Goal: Task Accomplishment & Management: Complete application form

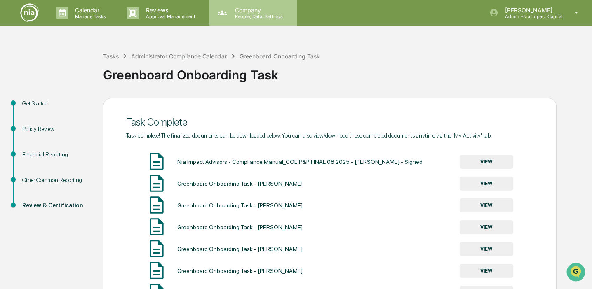
click at [245, 4] on div "Company People, Data, Settings" at bounding box center [252, 13] width 87 height 26
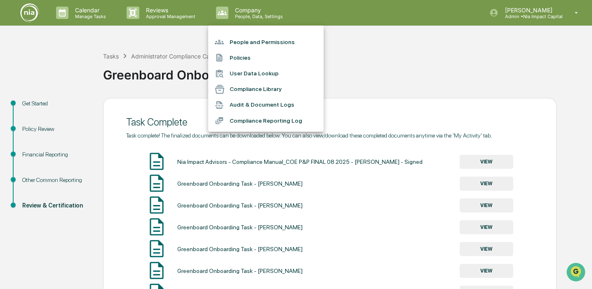
click at [263, 61] on li "Policies" at bounding box center [265, 58] width 115 height 16
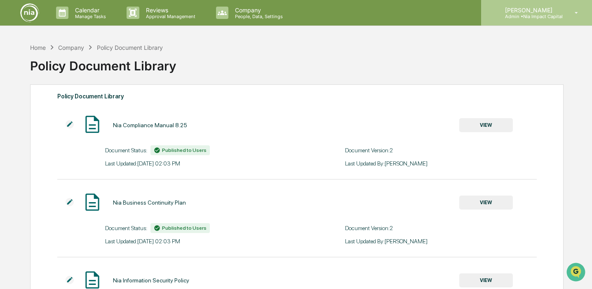
click at [537, 7] on p "[PERSON_NAME]" at bounding box center [530, 10] width 64 height 7
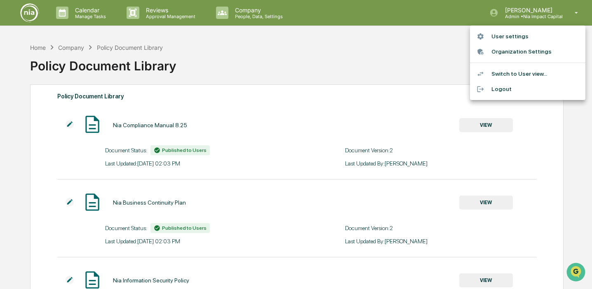
click at [205, 53] on div at bounding box center [296, 144] width 592 height 289
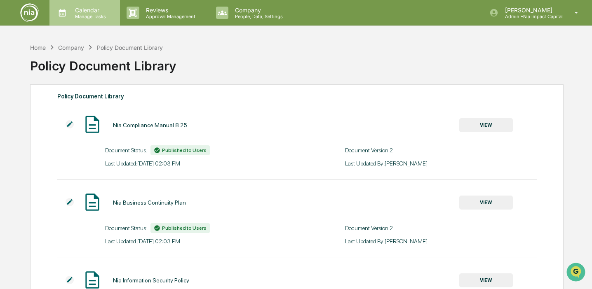
click at [84, 15] on p "Manage Tasks" at bounding box center [89, 17] width 42 height 6
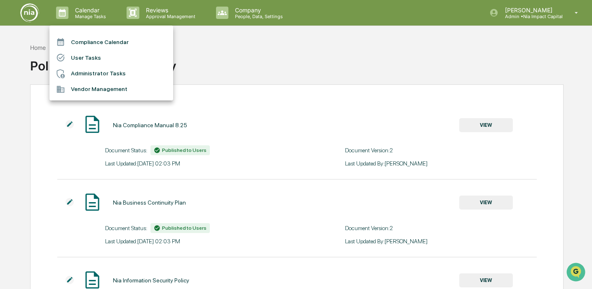
click at [139, 53] on li "User Tasks" at bounding box center [111, 58] width 124 height 16
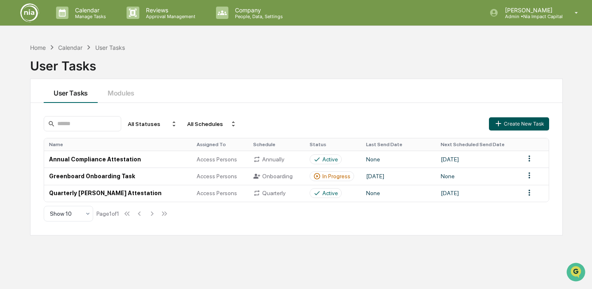
click at [526, 120] on button "Create New Task" at bounding box center [519, 123] width 60 height 13
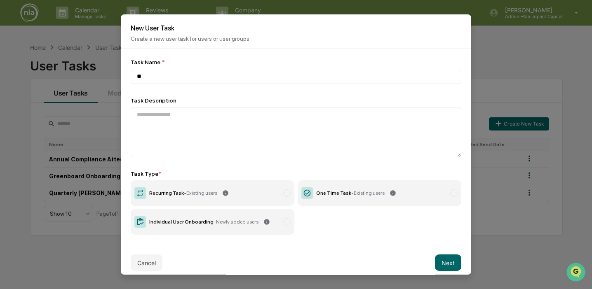
type input "*"
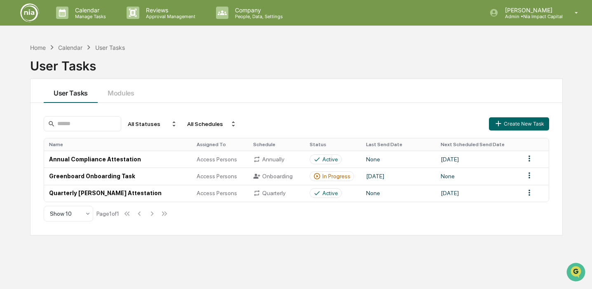
click at [66, 47] on div "Calendar" at bounding box center [70, 47] width 24 height 7
click at [36, 47] on div "Home" at bounding box center [38, 47] width 16 height 7
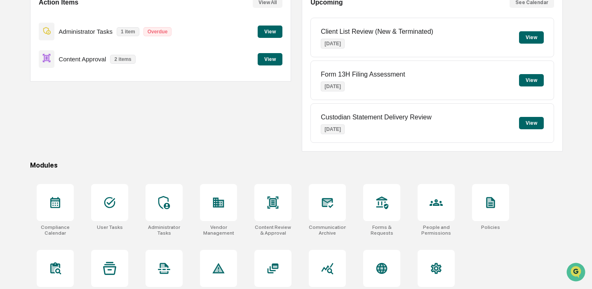
scroll to position [110, 0]
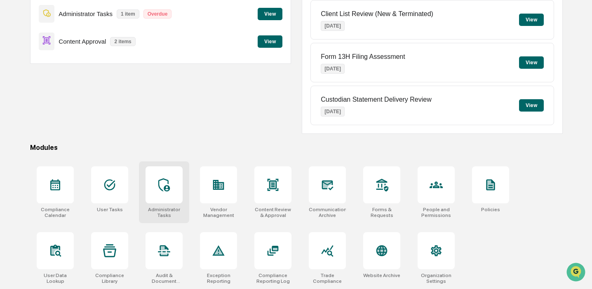
click at [168, 184] on icon at bounding box center [163, 184] width 13 height 13
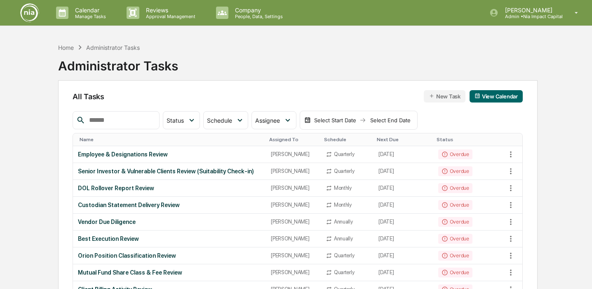
click at [437, 95] on button "New Task" at bounding box center [445, 96] width 42 height 12
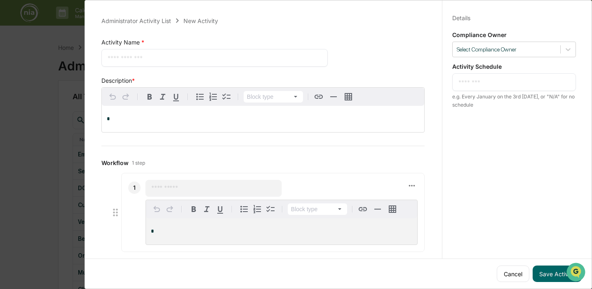
click at [299, 63] on div "* ​" at bounding box center [214, 58] width 226 height 18
click at [299, 60] on textarea at bounding box center [215, 58] width 214 height 9
type textarea "**********"
click at [515, 155] on div "Details Save Cancel Compliance Owner Select Compliance Owner Activity Schedule …" at bounding box center [514, 152] width 144 height 309
click at [496, 17] on div "Details Save Cancel" at bounding box center [514, 17] width 124 height 7
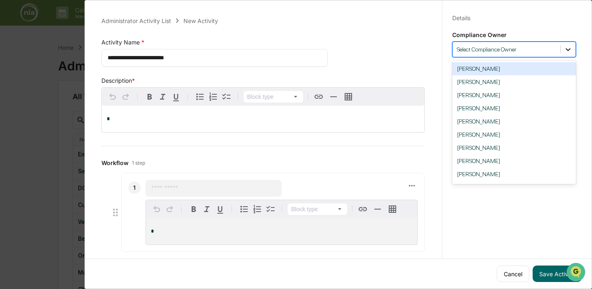
drag, startPoint x: 559, startPoint y: 50, endPoint x: 560, endPoint y: 43, distance: 7.1
click at [560, 43] on div "Select Compliance Owner" at bounding box center [514, 50] width 124 height 16
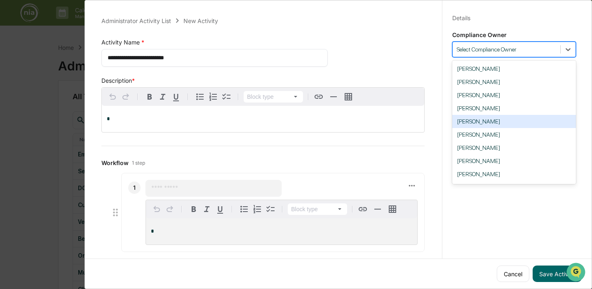
click at [515, 123] on div "[PERSON_NAME]" at bounding box center [514, 121] width 124 height 13
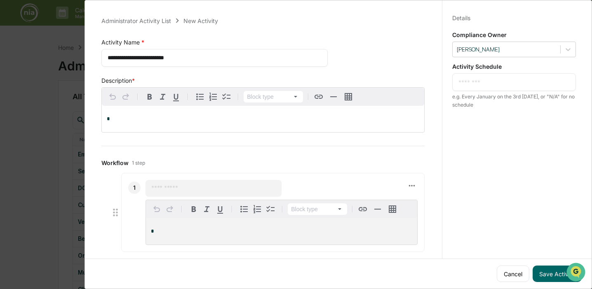
click at [479, 78] on textarea at bounding box center [513, 82] width 111 height 9
type textarea "*"
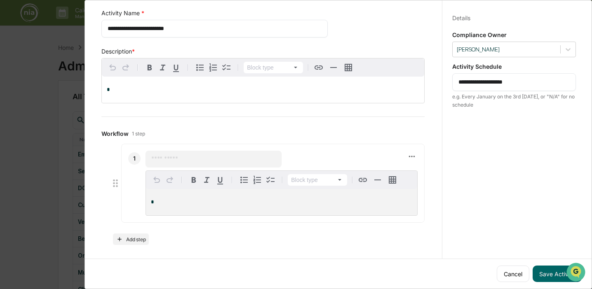
scroll to position [31, 0]
type textarea "**********"
click at [141, 236] on button "Add step" at bounding box center [131, 239] width 36 height 12
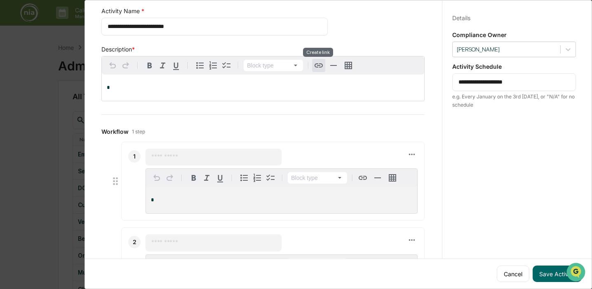
click at [320, 66] on icon "button" at bounding box center [319, 66] width 10 height 10
drag, startPoint x: 523, startPoint y: 14, endPoint x: 500, endPoint y: 20, distance: 23.9
click at [500, 20] on div "Details Save Cancel" at bounding box center [514, 17] width 124 height 7
click at [512, 270] on button "Cancel" at bounding box center [513, 274] width 33 height 16
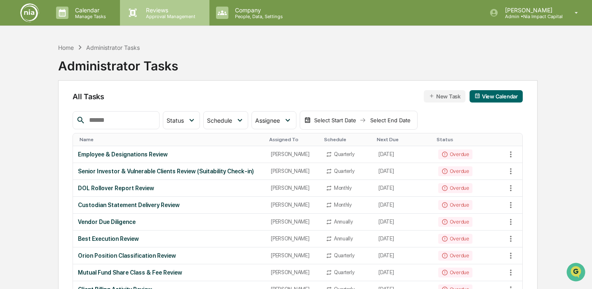
click at [152, 13] on p "Reviews" at bounding box center [169, 10] width 60 height 7
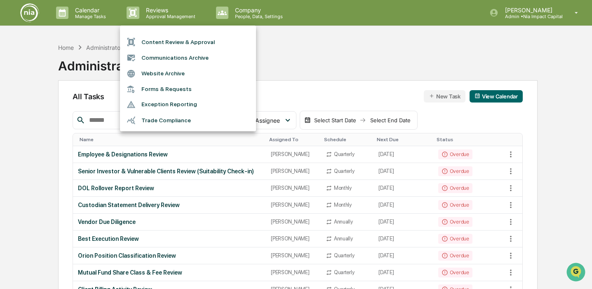
click at [96, 12] on div at bounding box center [296, 144] width 592 height 289
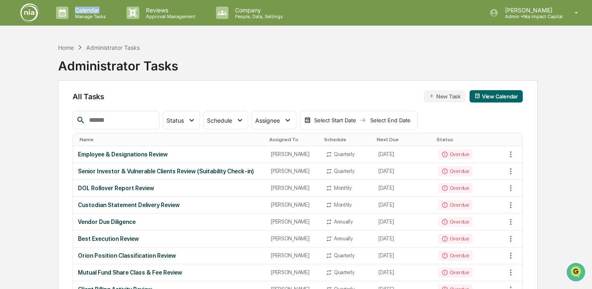
click at [96, 12] on p "Calendar" at bounding box center [89, 10] width 42 height 7
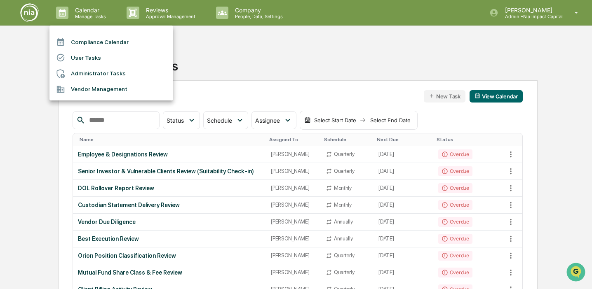
click at [157, 7] on div at bounding box center [296, 144] width 592 height 289
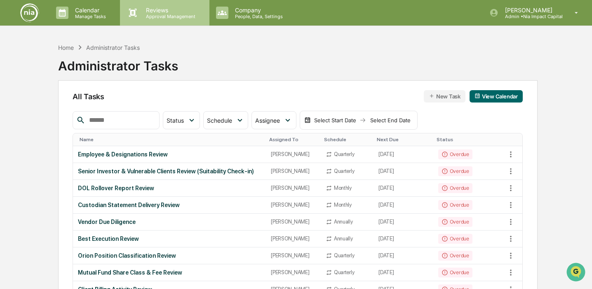
click at [157, 10] on p "Reviews" at bounding box center [169, 10] width 60 height 7
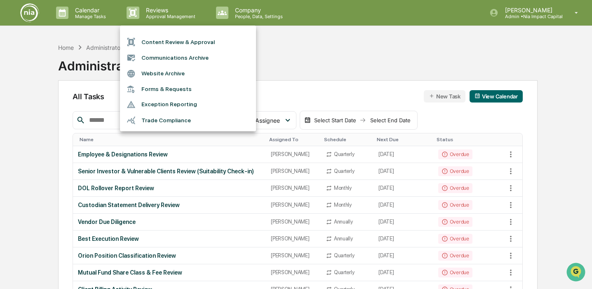
click at [84, 17] on div at bounding box center [296, 144] width 592 height 289
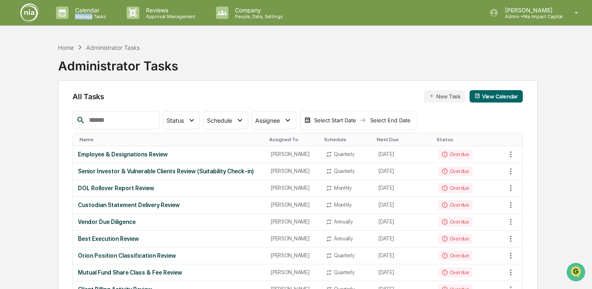
click at [84, 17] on p "Manage Tasks" at bounding box center [89, 17] width 42 height 6
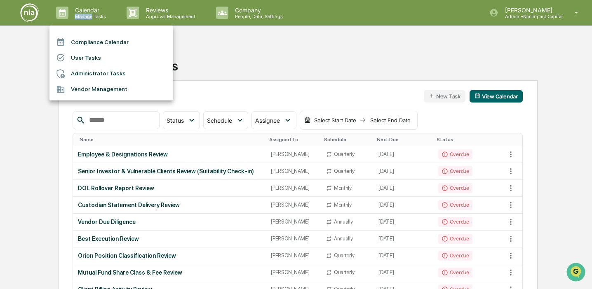
click at [98, 58] on li "User Tasks" at bounding box center [111, 58] width 124 height 16
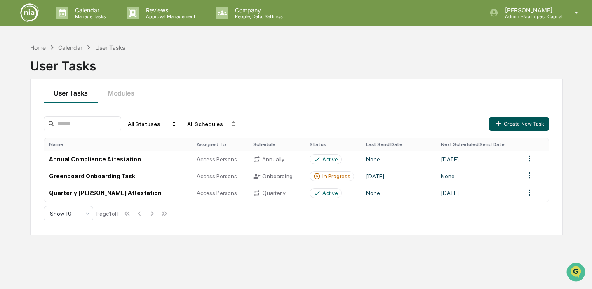
click at [520, 124] on button "Create New Task" at bounding box center [519, 123] width 60 height 13
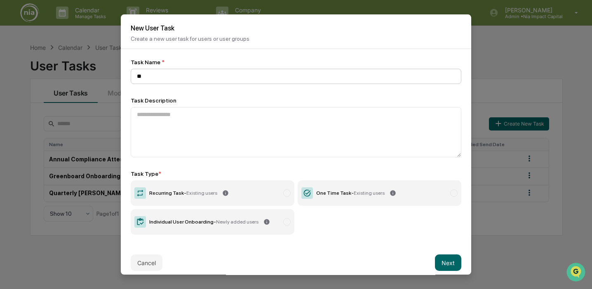
type input "*"
type input "**********"
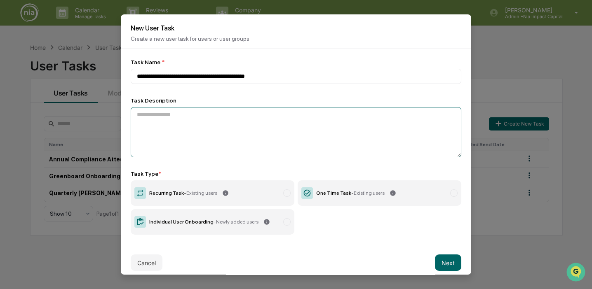
click at [288, 116] on textarea at bounding box center [296, 132] width 331 height 50
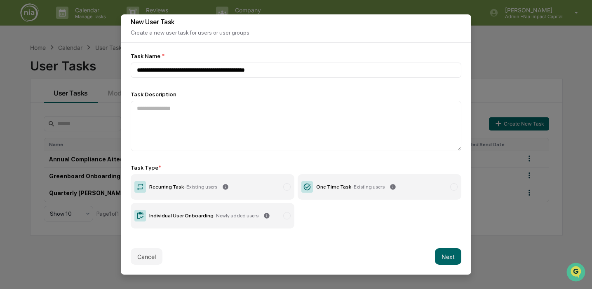
click at [354, 183] on label "One Time Task - Existing users" at bounding box center [380, 187] width 164 height 26
click at [448, 257] on button "Next" at bounding box center [448, 257] width 26 height 16
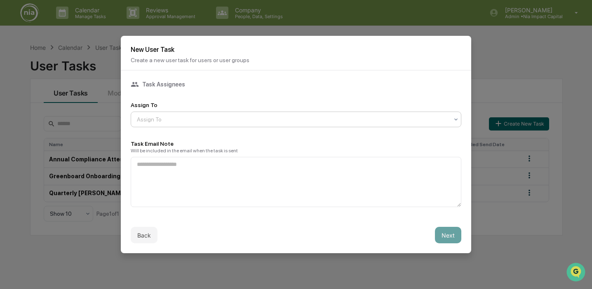
click at [217, 114] on div "Assign To" at bounding box center [293, 120] width 320 height 12
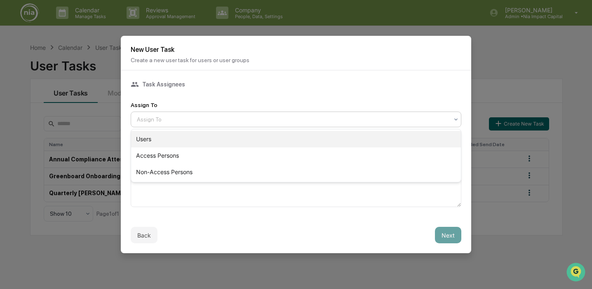
click at [203, 137] on div "Users" at bounding box center [296, 139] width 330 height 16
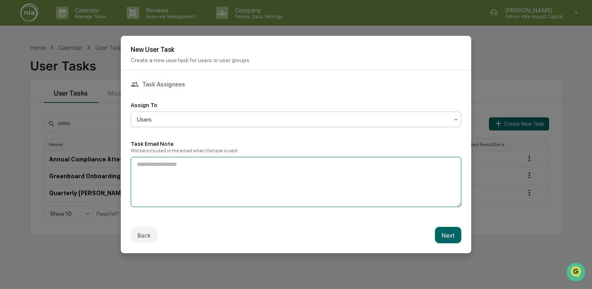
click at [246, 166] on textarea at bounding box center [296, 182] width 331 height 50
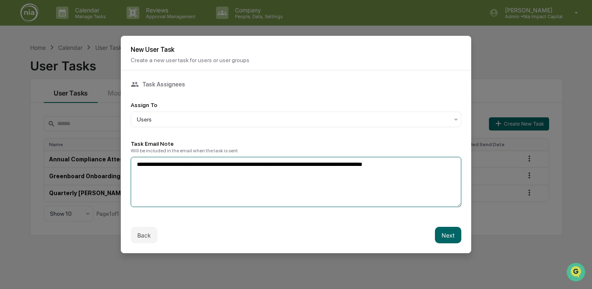
click at [384, 164] on textarea "**********" at bounding box center [296, 182] width 331 height 50
click at [429, 162] on textarea "**********" at bounding box center [296, 182] width 331 height 50
type textarea "**********"
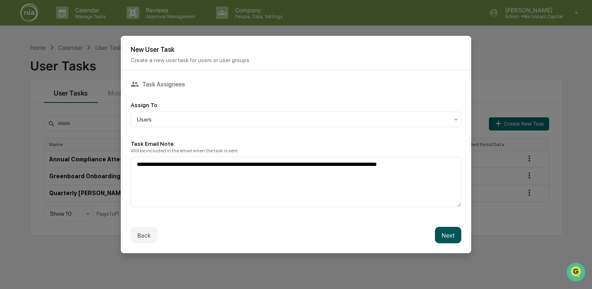
click at [451, 234] on button "Next" at bounding box center [448, 235] width 26 height 16
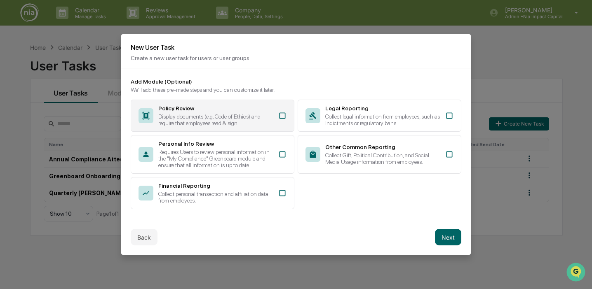
click at [272, 116] on div "Display documents (e.g. Code of Ethics) and require that employees read & sign." at bounding box center [215, 119] width 115 height 13
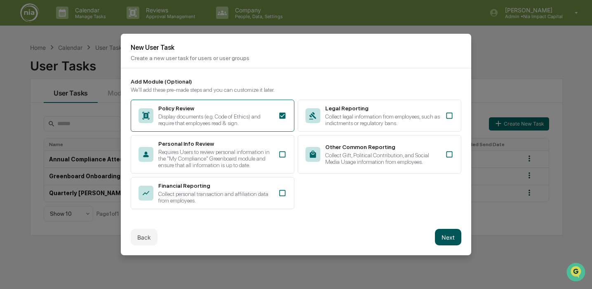
click at [450, 238] on button "Next" at bounding box center [448, 237] width 26 height 16
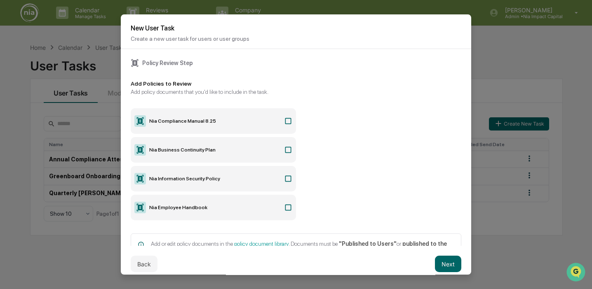
click at [291, 180] on icon at bounding box center [288, 179] width 8 height 8
click at [290, 211] on icon at bounding box center [288, 208] width 6 height 6
click at [149, 259] on button "Back" at bounding box center [144, 264] width 27 height 16
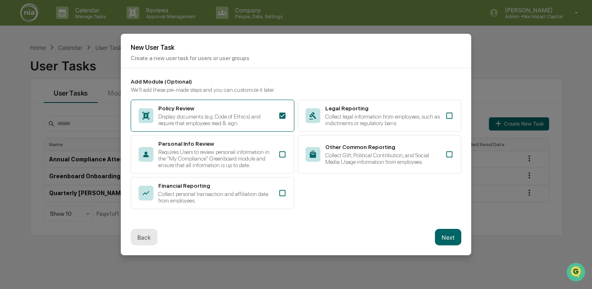
click at [144, 242] on button "Back" at bounding box center [144, 237] width 27 height 16
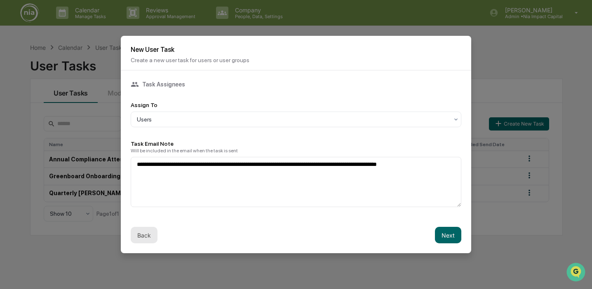
click at [144, 228] on button "Back" at bounding box center [144, 235] width 27 height 16
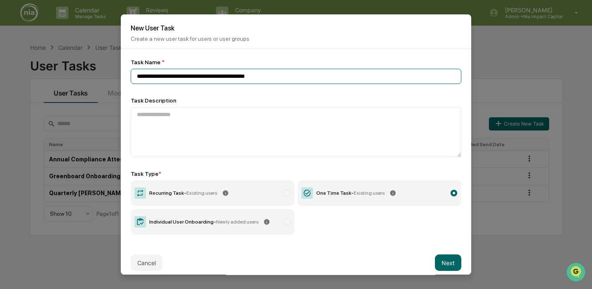
click at [253, 76] on input "**********" at bounding box center [296, 76] width 331 height 15
click at [286, 80] on input "**********" at bounding box center [296, 76] width 331 height 15
type input "**********"
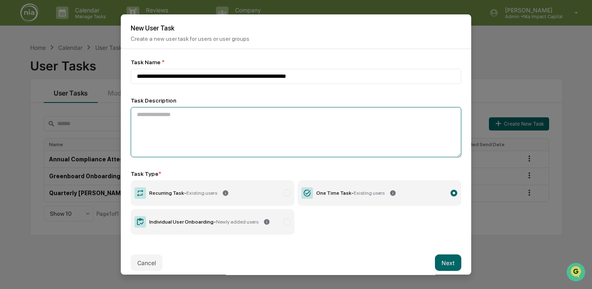
click at [307, 124] on textarea at bounding box center [296, 132] width 331 height 50
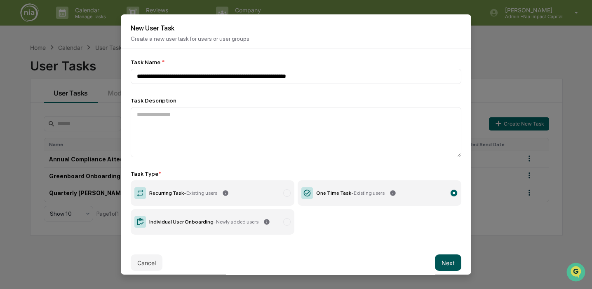
click at [449, 260] on button "Next" at bounding box center [448, 263] width 26 height 16
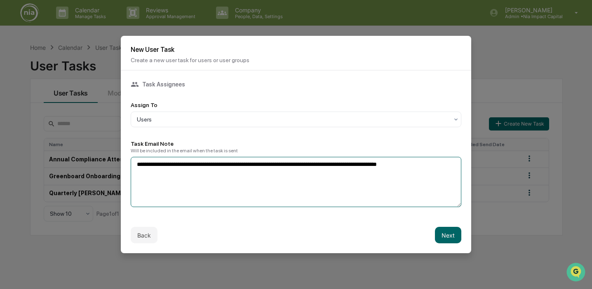
click at [310, 165] on textarea "**********" at bounding box center [296, 182] width 331 height 50
type textarea "**********"
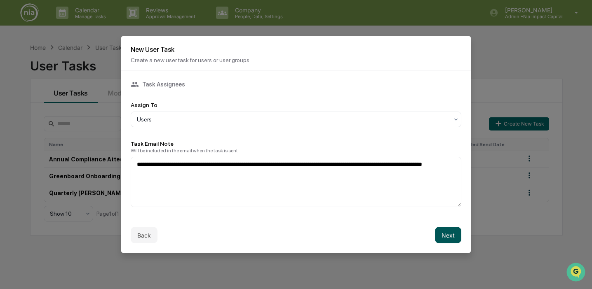
click at [449, 236] on button "Next" at bounding box center [448, 235] width 26 height 16
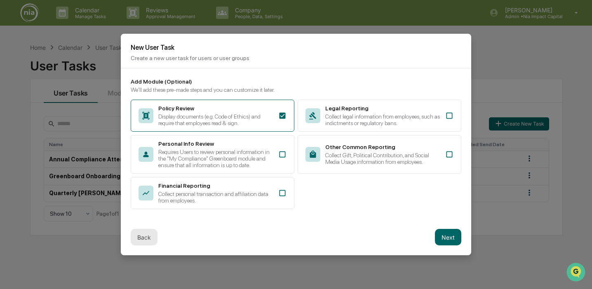
click at [145, 240] on button "Back" at bounding box center [144, 237] width 27 height 16
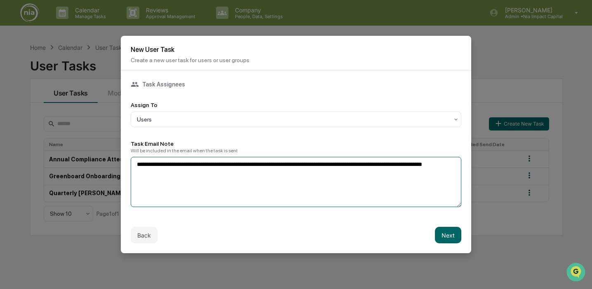
drag, startPoint x: 393, startPoint y: 164, endPoint x: 437, endPoint y: 165, distance: 44.1
click at [437, 165] on textarea "**********" at bounding box center [296, 182] width 331 height 50
type textarea "**********"
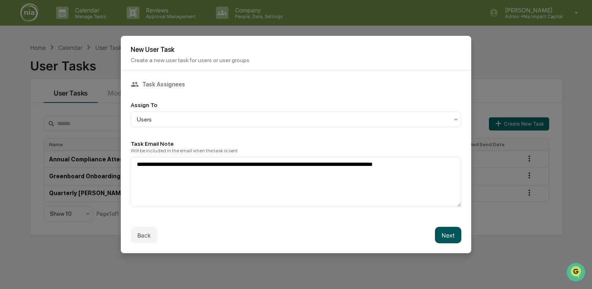
click at [452, 234] on button "Next" at bounding box center [448, 235] width 26 height 16
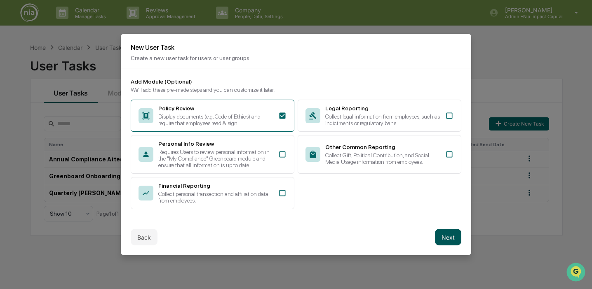
click at [442, 244] on button "Next" at bounding box center [448, 237] width 26 height 16
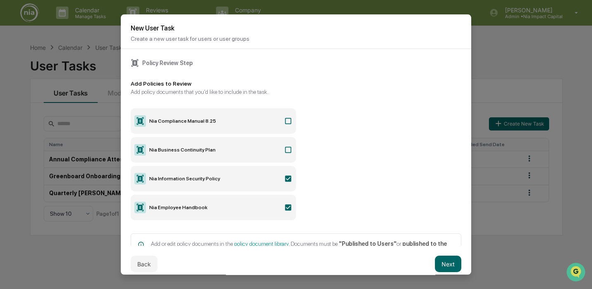
scroll to position [26, 0]
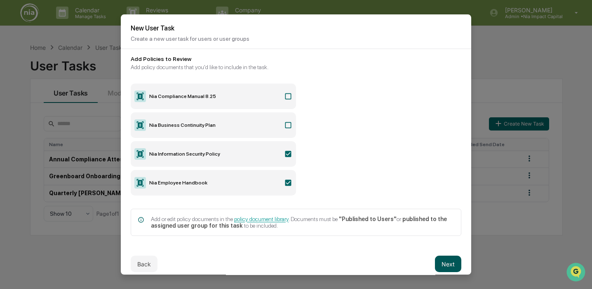
click at [446, 267] on button "Next" at bounding box center [448, 264] width 26 height 16
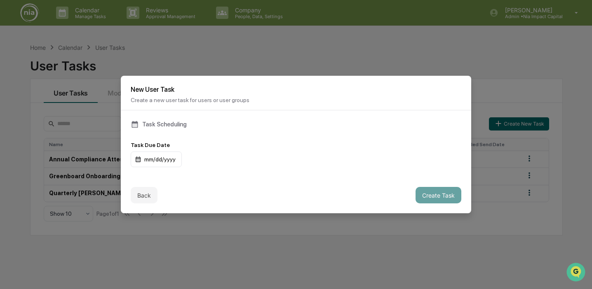
scroll to position [0, 0]
click at [174, 161] on div "mm/dd/yyyy" at bounding box center [156, 160] width 51 height 16
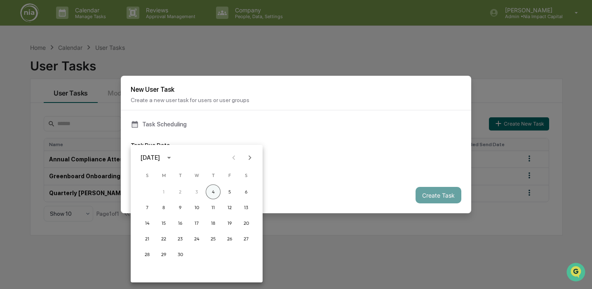
click at [214, 193] on button "4" at bounding box center [213, 192] width 15 height 15
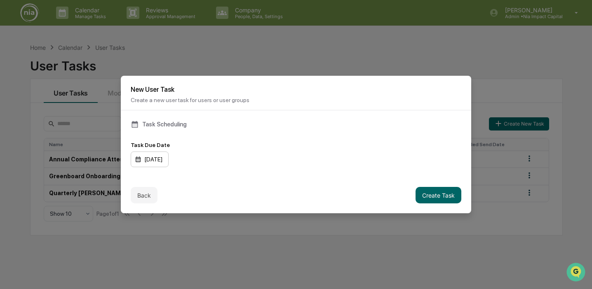
click at [162, 157] on div "[DATE]" at bounding box center [150, 160] width 38 height 16
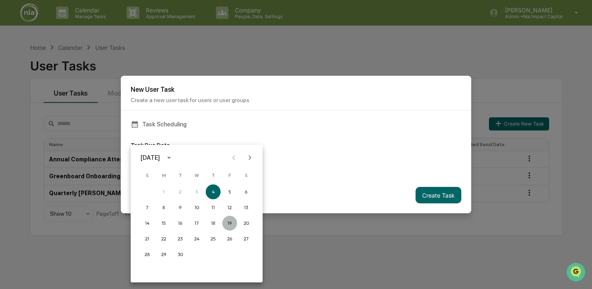
click at [227, 221] on button "19" at bounding box center [229, 223] width 15 height 15
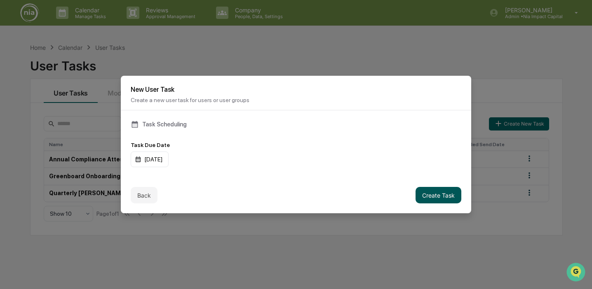
click at [442, 191] on button "Create Task" at bounding box center [438, 195] width 46 height 16
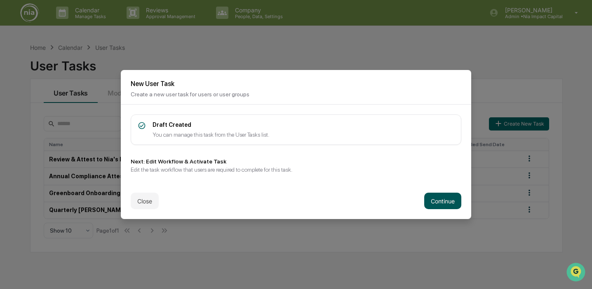
click at [445, 193] on button "Continue" at bounding box center [442, 201] width 37 height 16
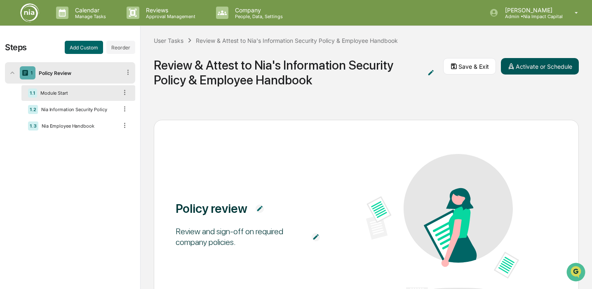
click at [539, 66] on button "Activate or Schedule" at bounding box center [540, 66] width 78 height 16
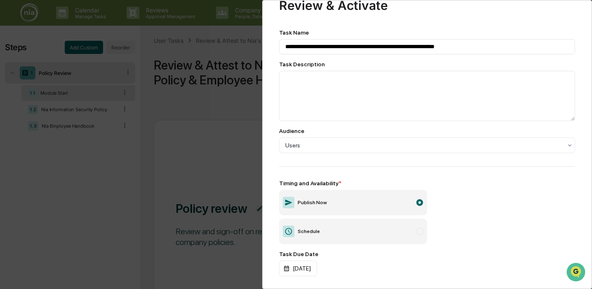
scroll to position [58, 0]
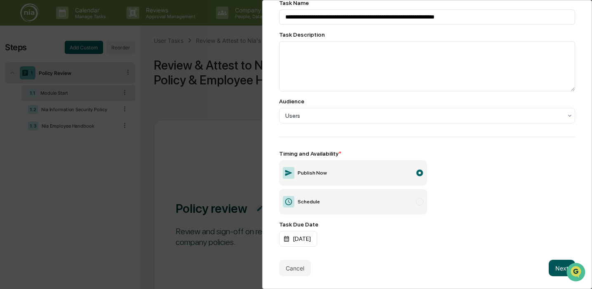
click at [559, 265] on button "Next" at bounding box center [562, 268] width 26 height 16
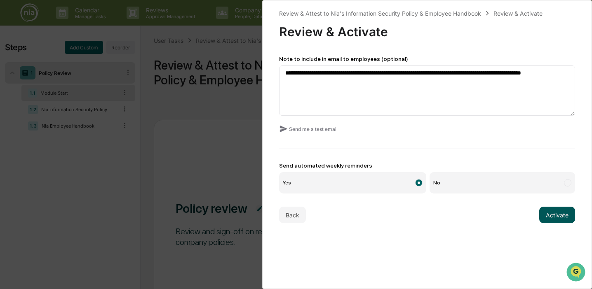
scroll to position [0, 0]
click at [562, 212] on button "Activate" at bounding box center [557, 215] width 36 height 16
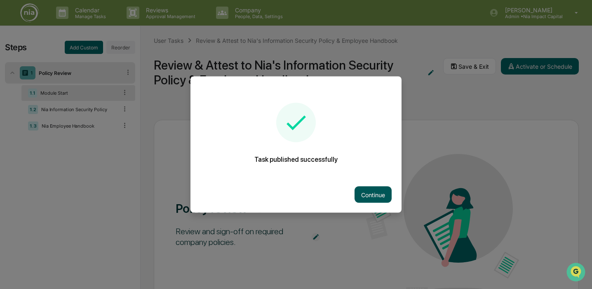
click at [373, 190] on button "Continue" at bounding box center [372, 195] width 37 height 16
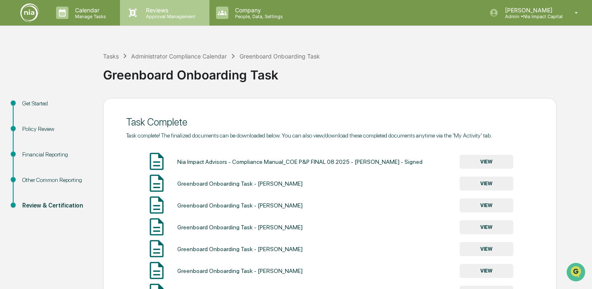
click at [155, 10] on p "Reviews" at bounding box center [169, 10] width 60 height 7
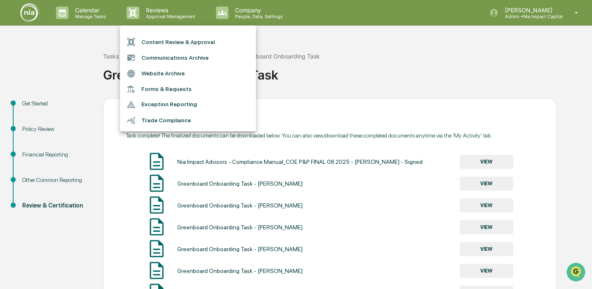
click at [171, 40] on li "Content Review & Approval" at bounding box center [188, 42] width 136 height 16
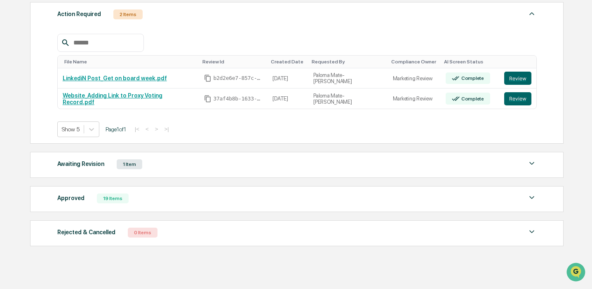
scroll to position [138, 0]
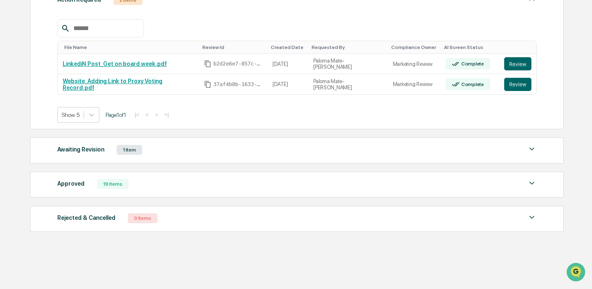
click at [112, 186] on div "19 Items" at bounding box center [113, 184] width 32 height 10
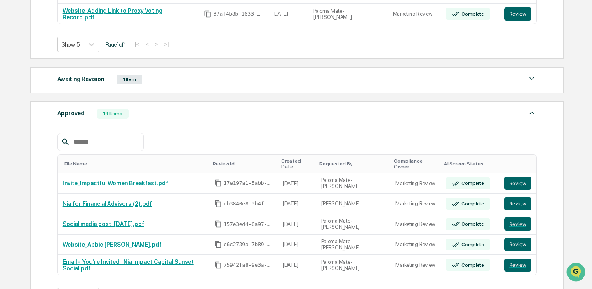
scroll to position [263, 0]
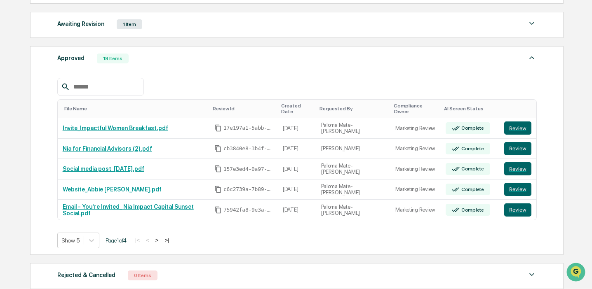
click at [161, 237] on button ">" at bounding box center [157, 240] width 8 height 7
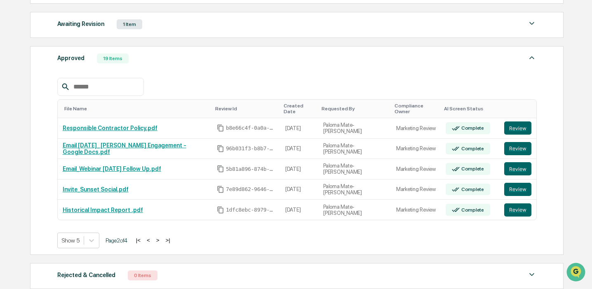
click at [162, 237] on button ">" at bounding box center [158, 240] width 8 height 7
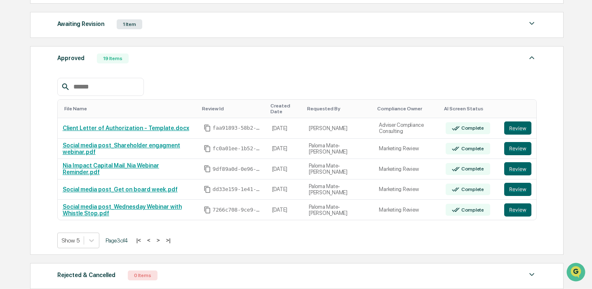
click at [162, 239] on button ">" at bounding box center [158, 240] width 8 height 7
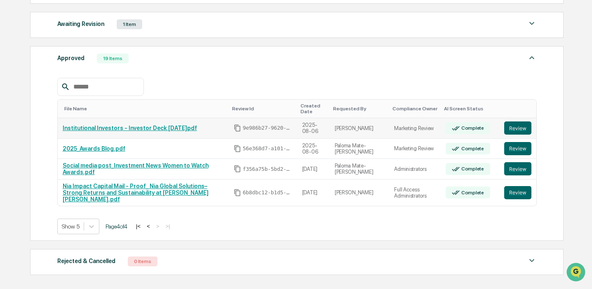
click at [147, 126] on link "Institutional Investors - Investor Deck 2025.08.6.pdf" at bounding box center [130, 128] width 134 height 7
